Goal: Check status: Check status

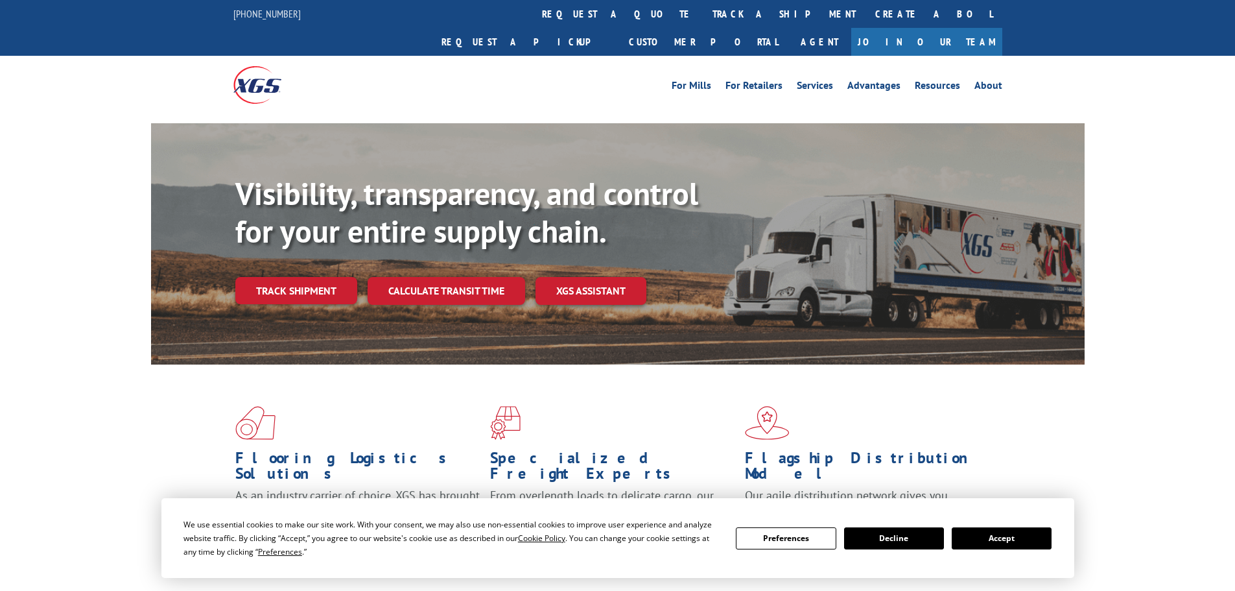
click at [996, 545] on button "Accept" at bounding box center [1002, 538] width 100 height 22
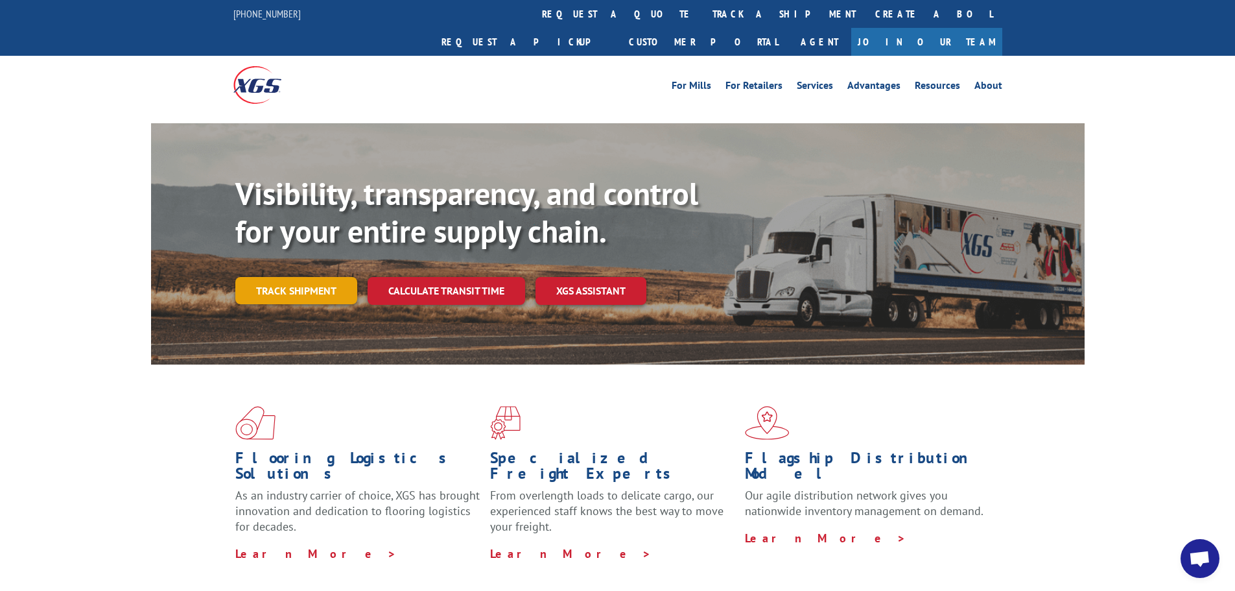
click at [260, 277] on link "Track shipment" at bounding box center [296, 290] width 122 height 27
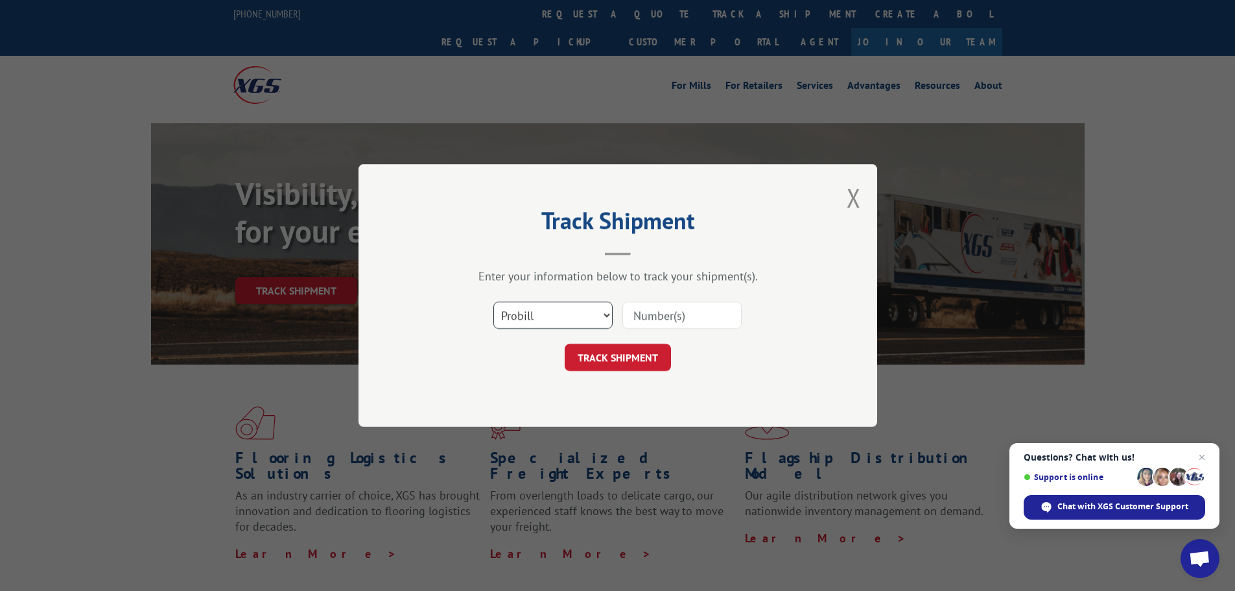
click at [519, 312] on select "Select category... Probill BOL PO" at bounding box center [553, 315] width 119 height 27
select select "po"
click at [494, 302] on select "Select category... Probill BOL PO" at bounding box center [553, 315] width 119 height 27
click at [641, 315] on input at bounding box center [682, 315] width 119 height 27
paste input "07282624061997032"
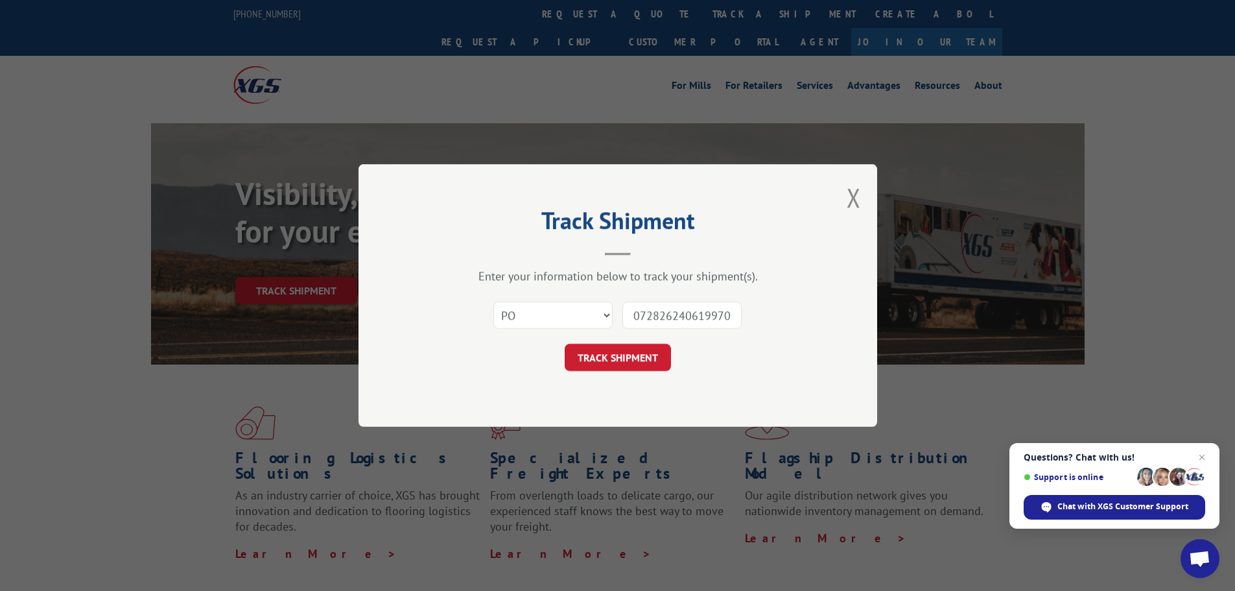
scroll to position [0, 10]
click at [635, 313] on input "07282624061997032" at bounding box center [682, 315] width 119 height 27
type input "282624061997032"
click at [658, 357] on button "TRACK SHIPMENT" at bounding box center [618, 357] width 106 height 27
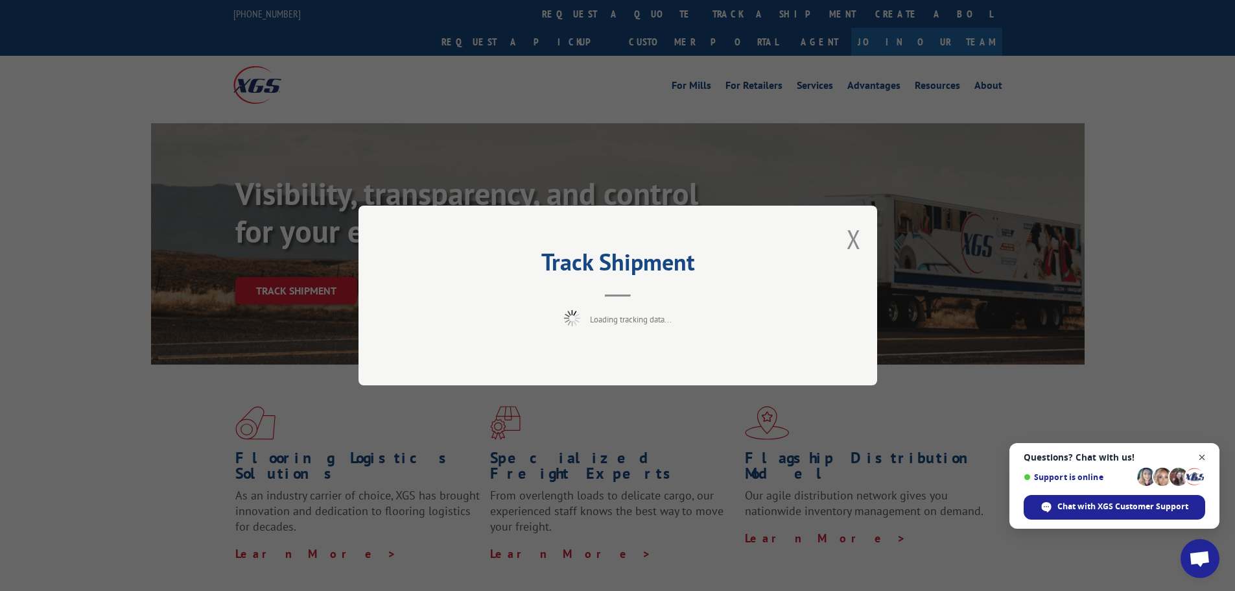
click at [1205, 458] on span "Close chat" at bounding box center [1203, 457] width 16 height 16
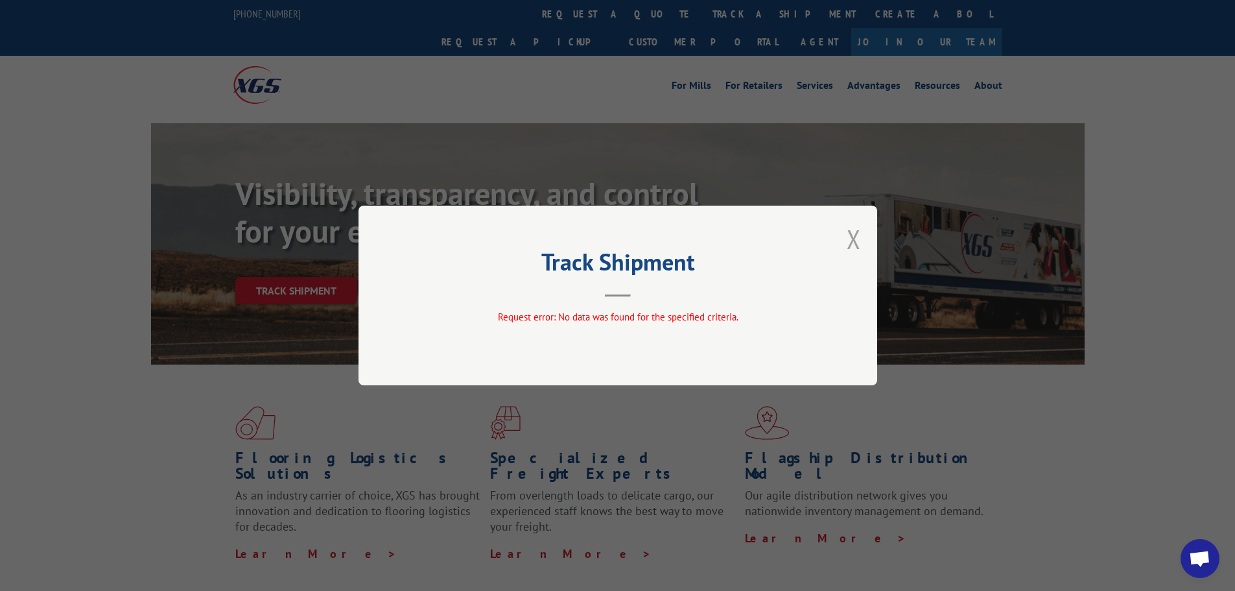
click at [857, 224] on button "Close modal" at bounding box center [854, 239] width 14 height 34
